Goal: Task Accomplishment & Management: Manage account settings

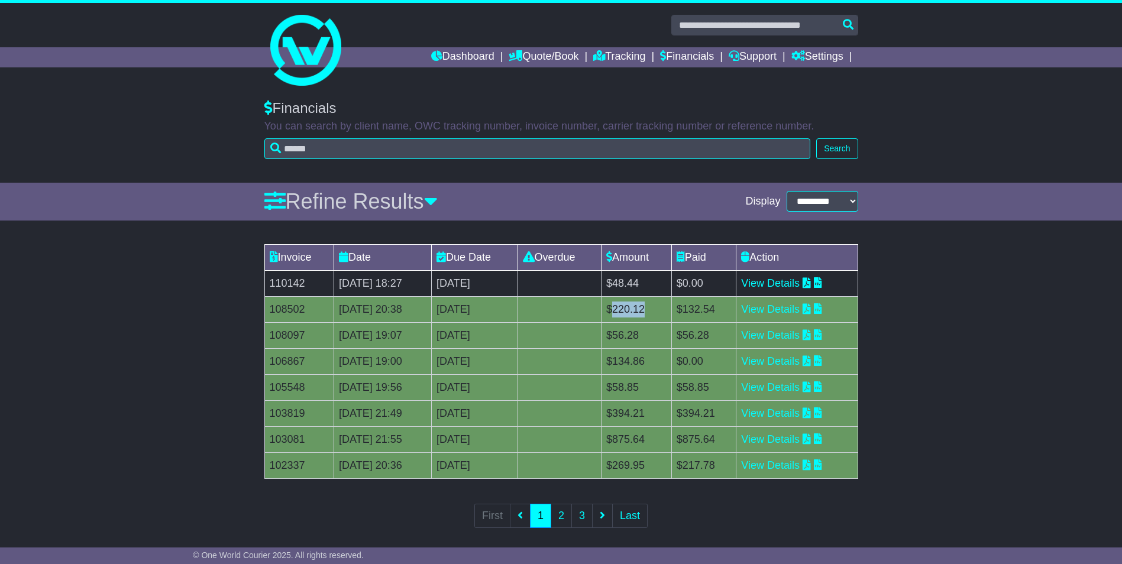
drag, startPoint x: 651, startPoint y: 312, endPoint x: 688, endPoint y: 312, distance: 37.3
click at [672, 312] on td "$220.12" at bounding box center [637, 309] width 70 height 26
copy td "220.12"
click at [780, 289] on link "View Details" at bounding box center [770, 283] width 59 height 12
click at [452, 55] on link "Dashboard" at bounding box center [462, 57] width 63 height 20
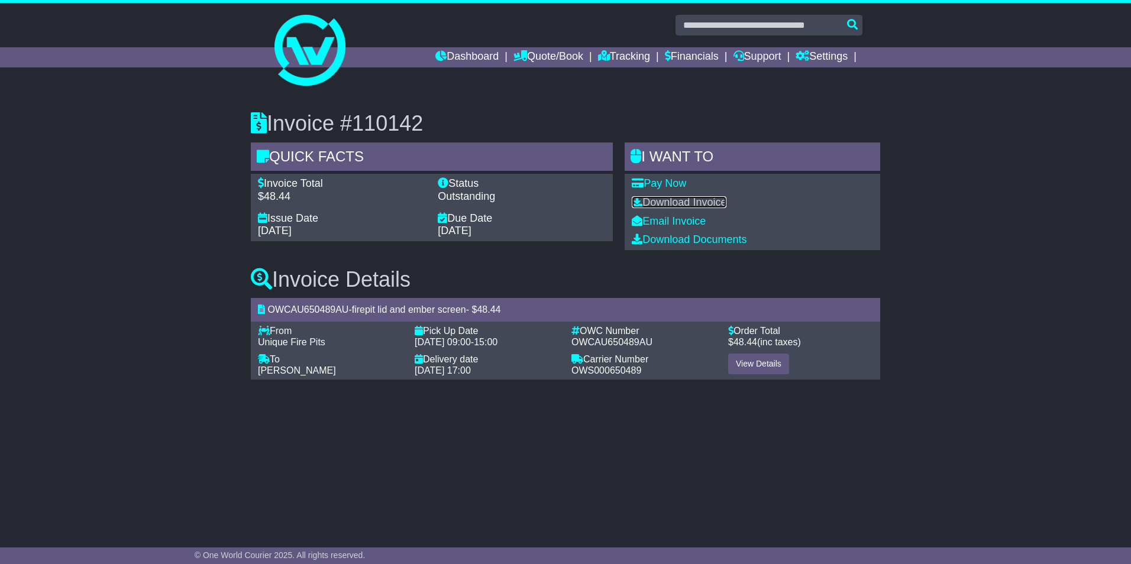
click at [681, 203] on link "Download Invoice" at bounding box center [679, 202] width 95 height 12
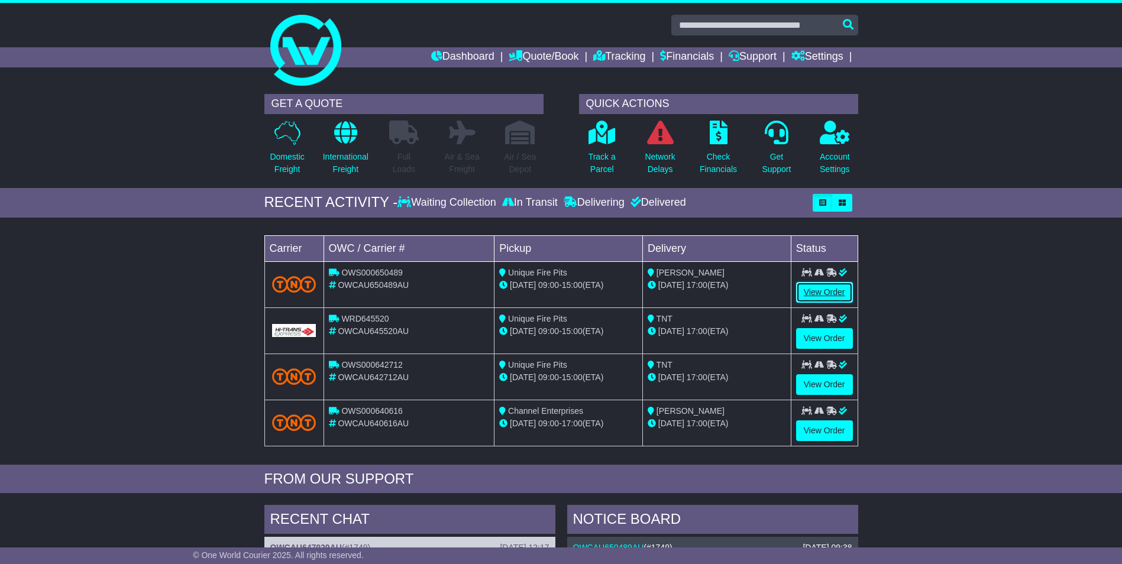
click at [819, 292] on link "View Order" at bounding box center [824, 292] width 57 height 21
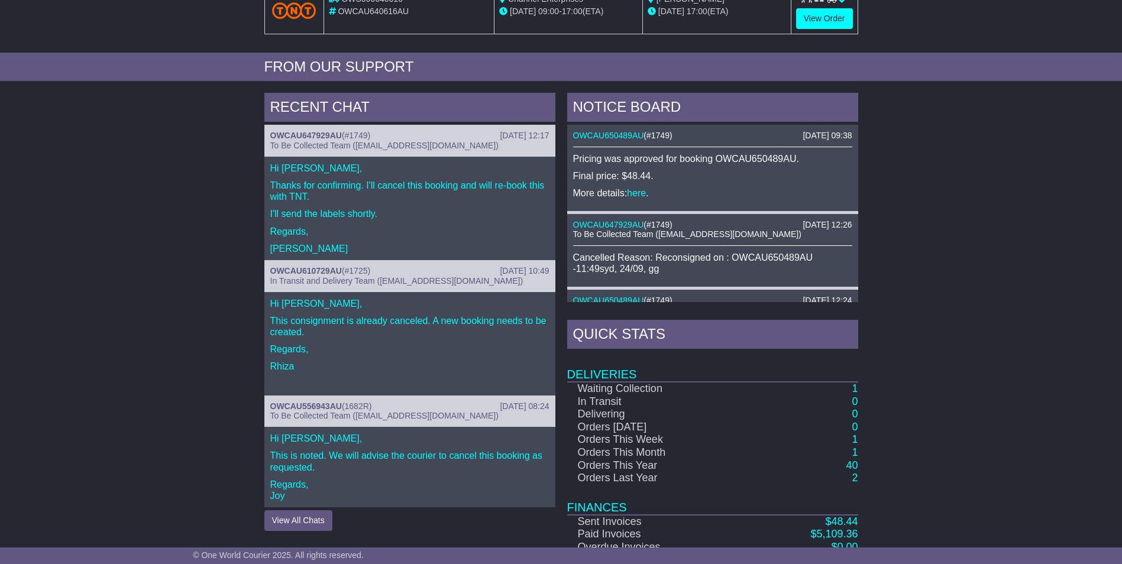
scroll to position [468, 0]
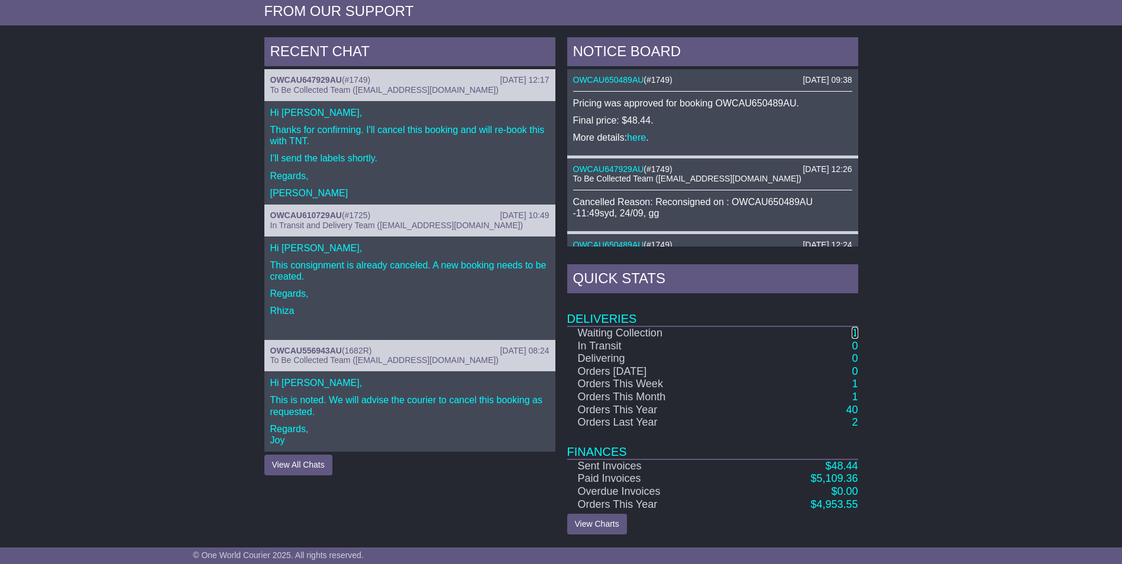
click at [855, 331] on link "1" at bounding box center [855, 333] width 6 height 12
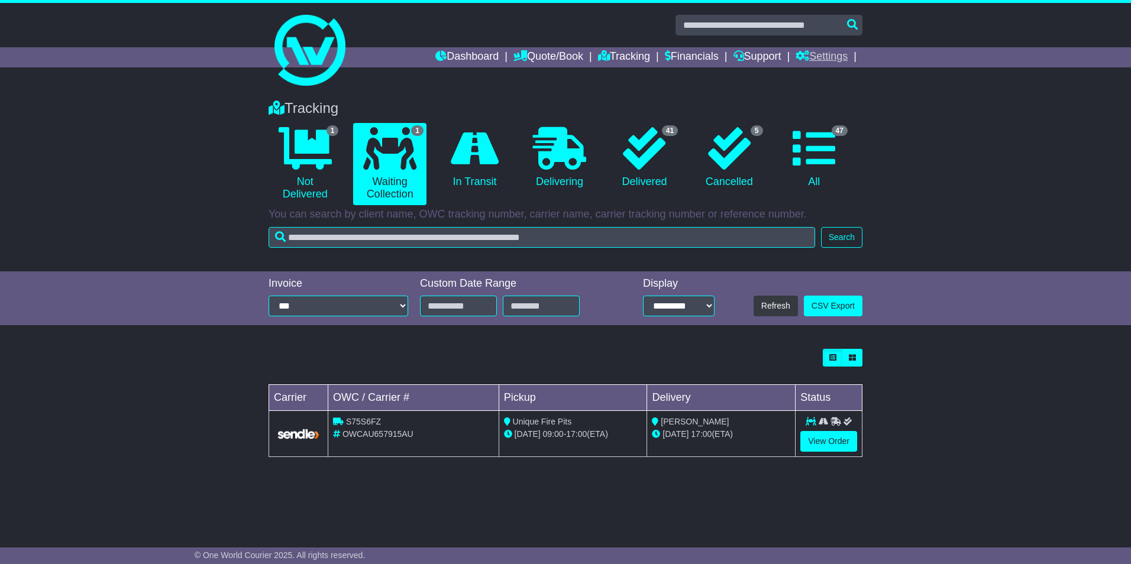
click at [823, 56] on link "Settings" at bounding box center [822, 57] width 52 height 20
click at [822, 73] on link "Settings" at bounding box center [842, 77] width 93 height 13
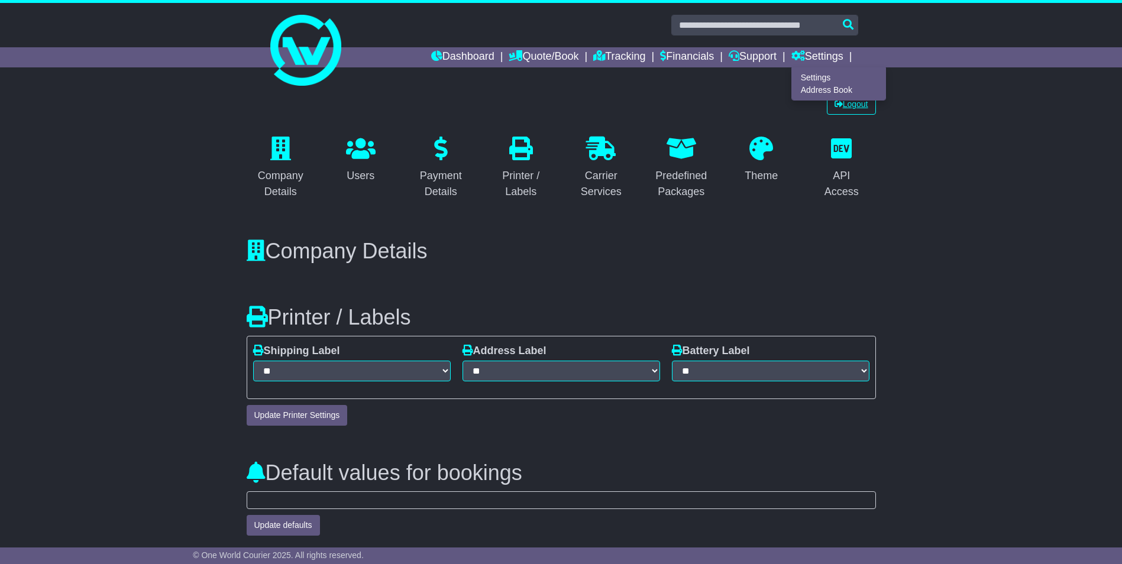
select select "*"
select select "**********"
select select "**"
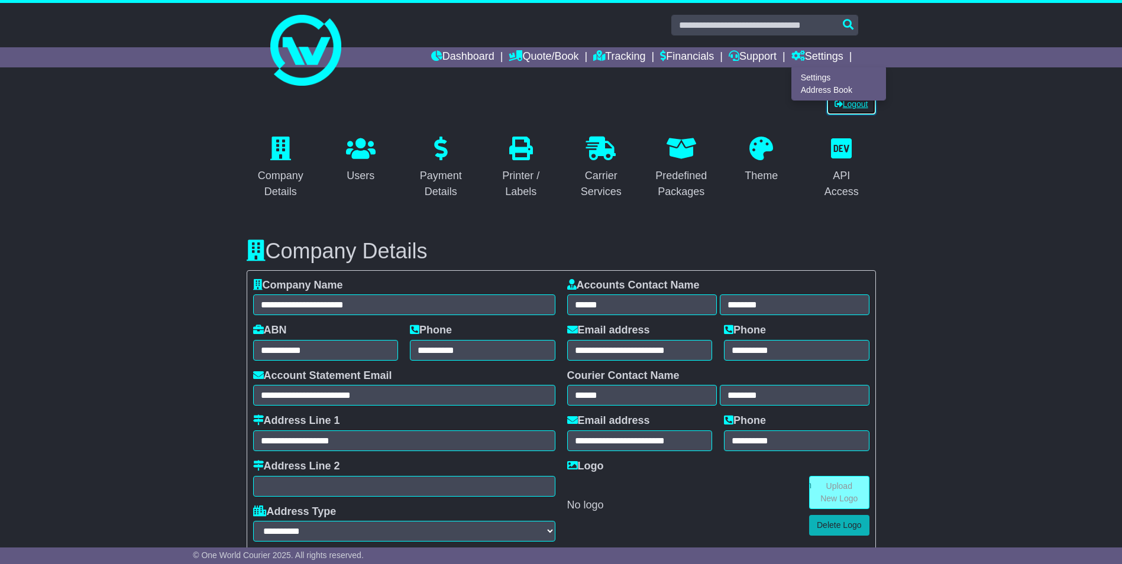
click at [847, 104] on link "Logout" at bounding box center [851, 104] width 49 height 21
